Goal: Transaction & Acquisition: Purchase product/service

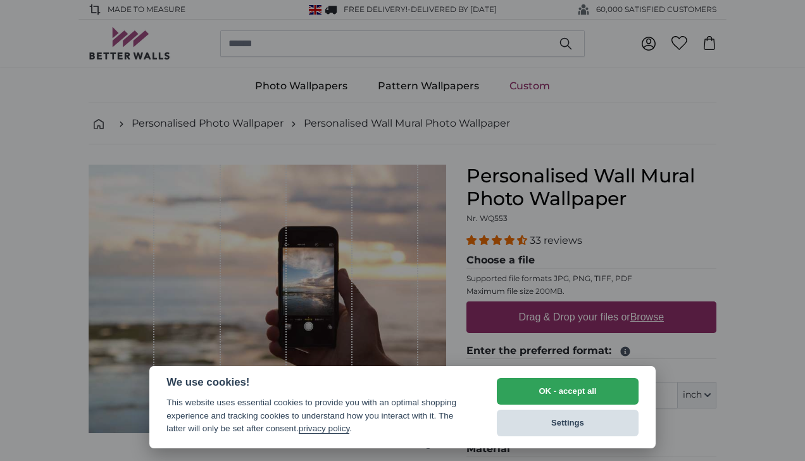
click at [591, 419] on button "Settings" at bounding box center [568, 423] width 142 height 27
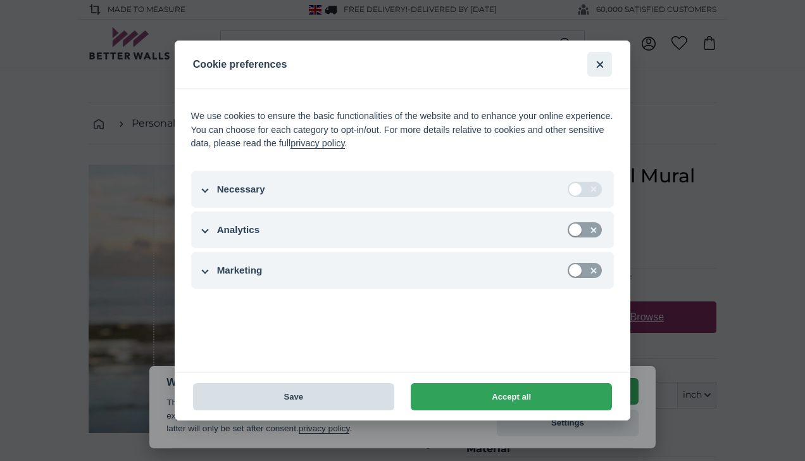
click at [323, 396] on button "Save" at bounding box center [293, 396] width 201 height 27
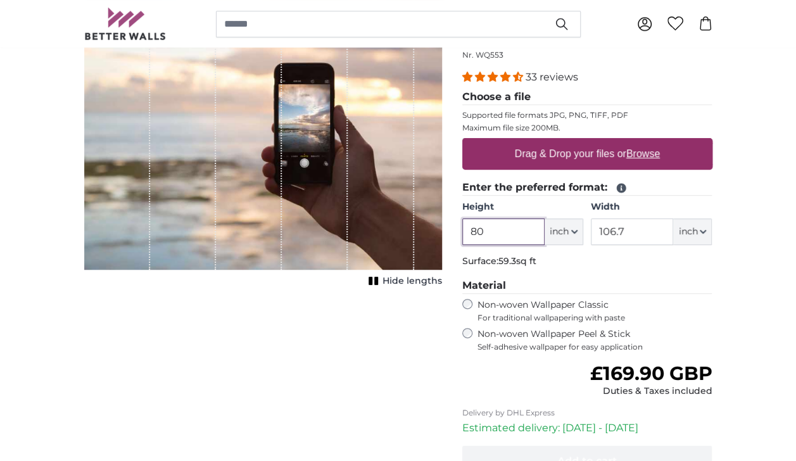
scroll to position [199, 0]
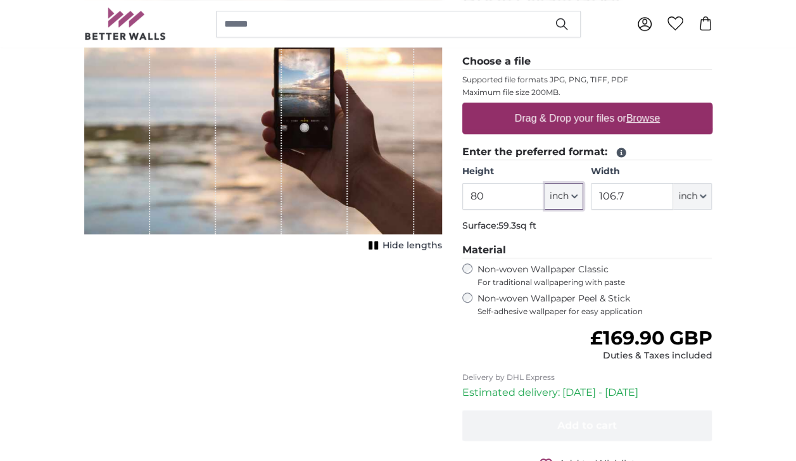
click at [575, 191] on button "inch" at bounding box center [563, 196] width 39 height 27
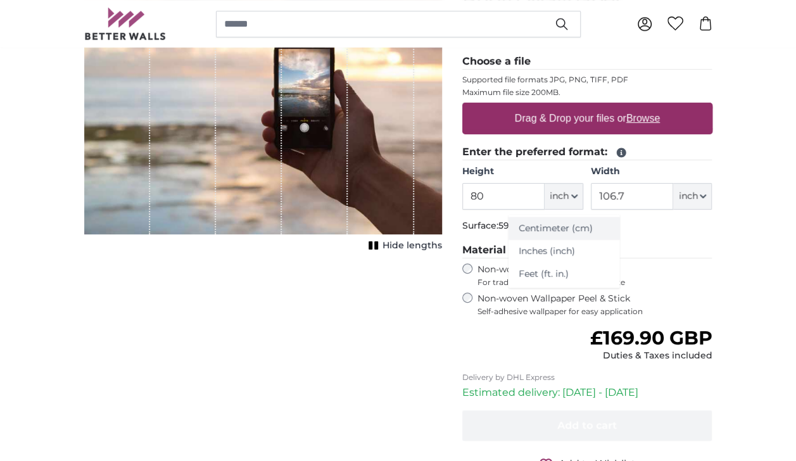
click at [553, 228] on link "Centimeter (cm)" at bounding box center [563, 228] width 111 height 23
type input "203.2"
type input "271.1"
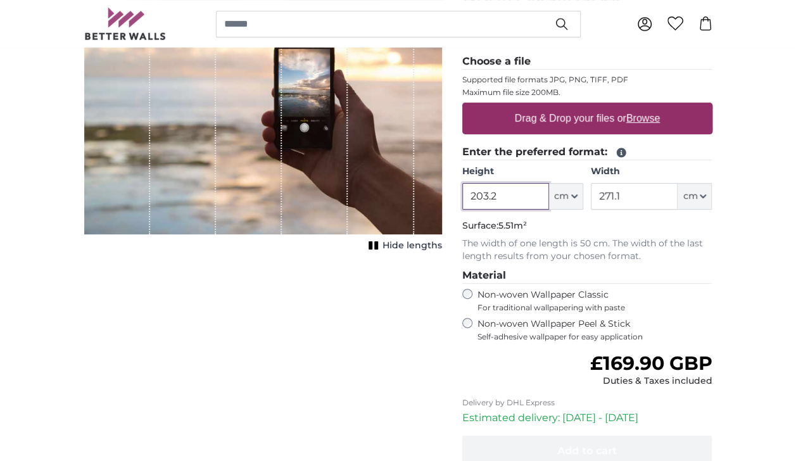
click at [509, 192] on input "203.2" at bounding box center [505, 196] width 87 height 27
drag, startPoint x: 509, startPoint y: 192, endPoint x: 461, endPoint y: 187, distance: 47.8
click at [462, 187] on input "203.2" at bounding box center [505, 196] width 87 height 27
type input "100"
click at [142, 313] on div "Cancel Crop image Hide lengths" at bounding box center [263, 262] width 378 height 593
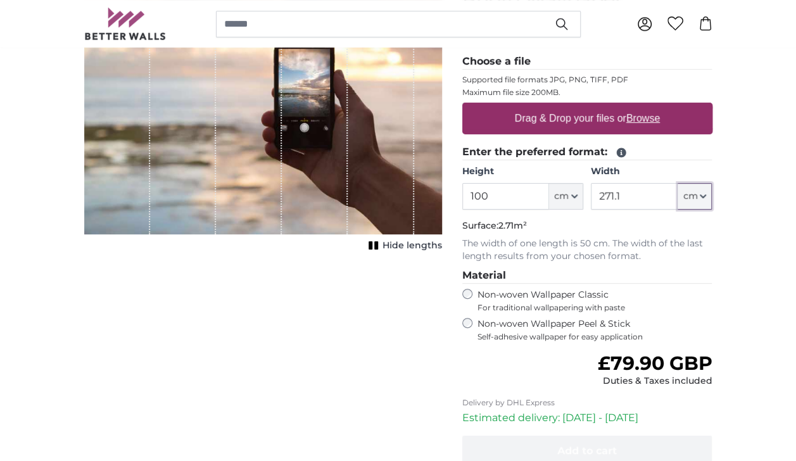
click at [698, 199] on button "cm" at bounding box center [694, 196] width 34 height 27
click at [611, 193] on input "271.1" at bounding box center [634, 196] width 87 height 27
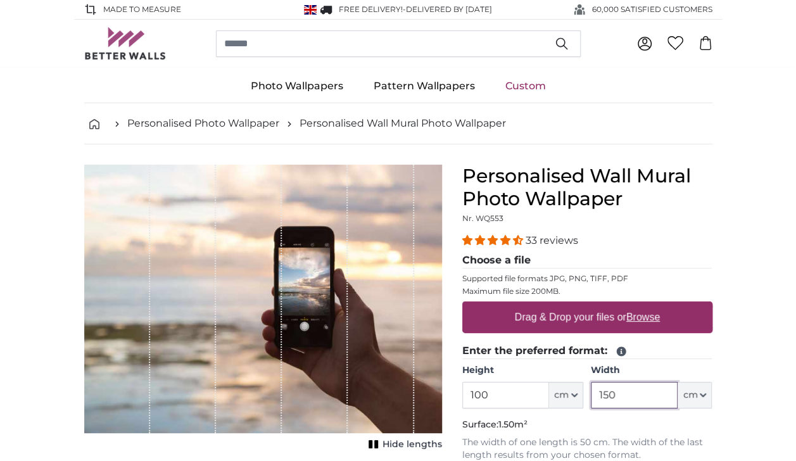
type input "150"
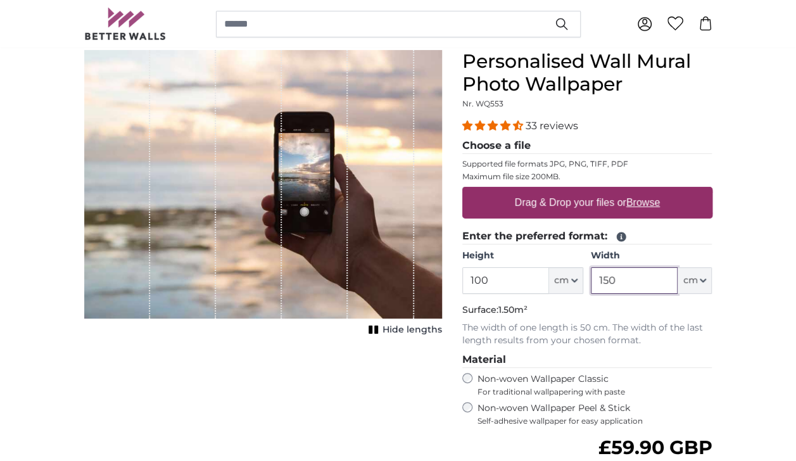
scroll to position [132, 0]
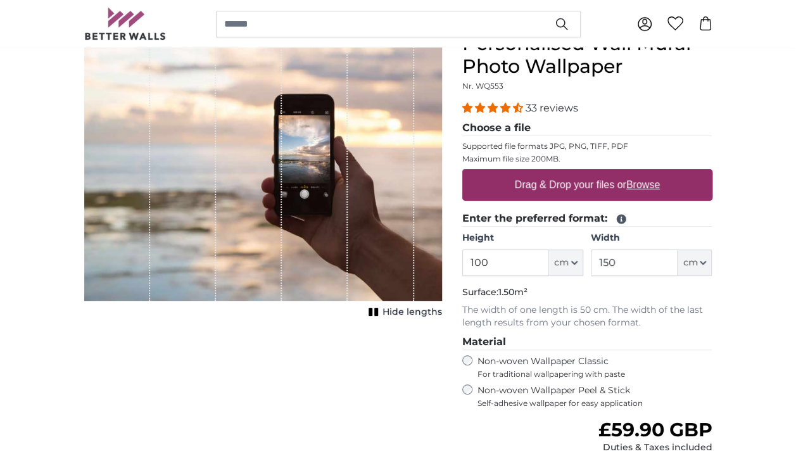
click at [510, 388] on label "Non-woven Wallpaper Peel & Stick Self-adhesive wallpaper for easy application" at bounding box center [594, 396] width 235 height 24
